Goal: Find specific page/section: Find specific page/section

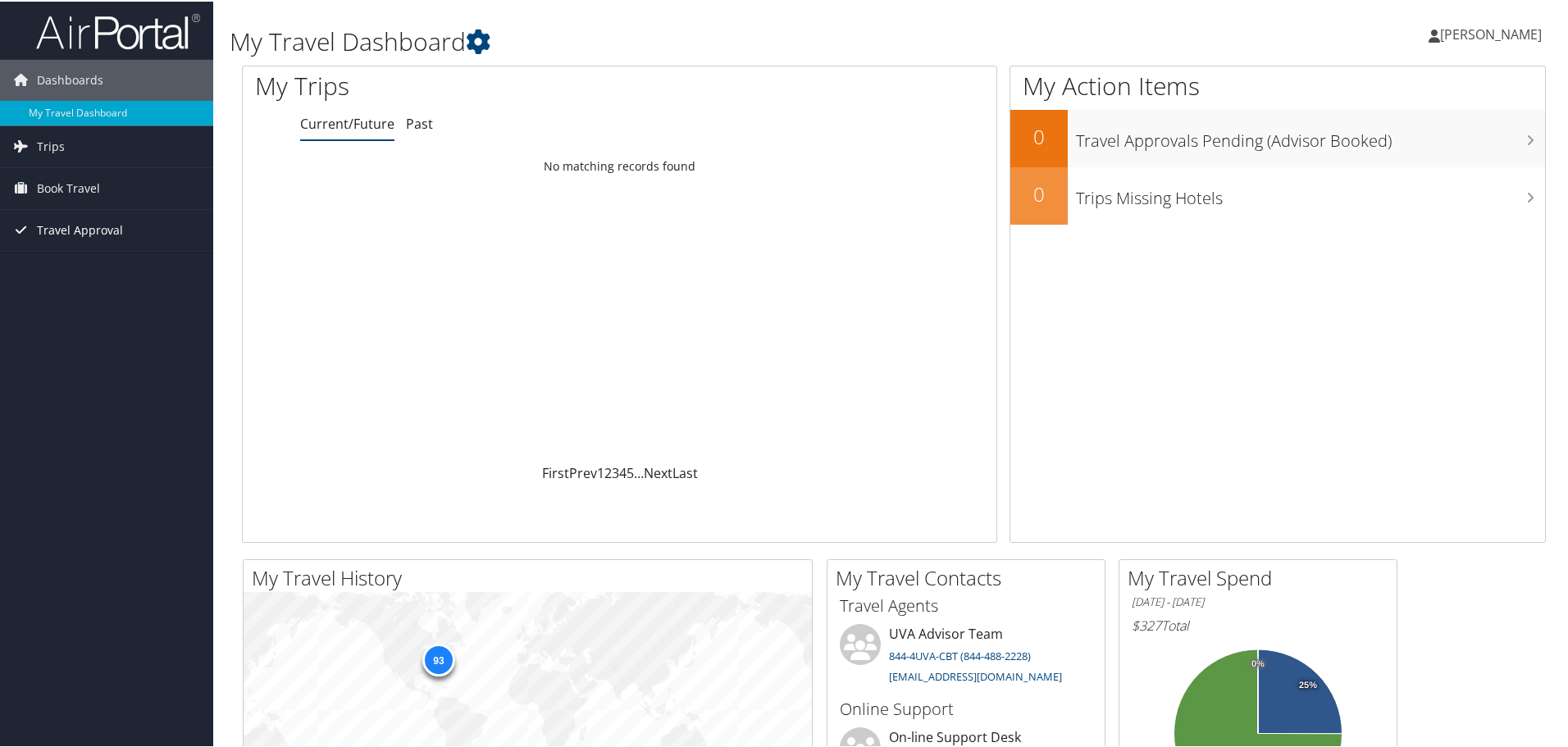
click at [91, 223] on span "Travel Approval" at bounding box center [80, 228] width 86 height 41
click at [90, 260] on link "Pending Trip Approvals" at bounding box center [107, 261] width 213 height 24
click at [66, 262] on link "Book/Manage Online Trips" at bounding box center [107, 269] width 213 height 24
